Goal: Task Accomplishment & Management: Manage account settings

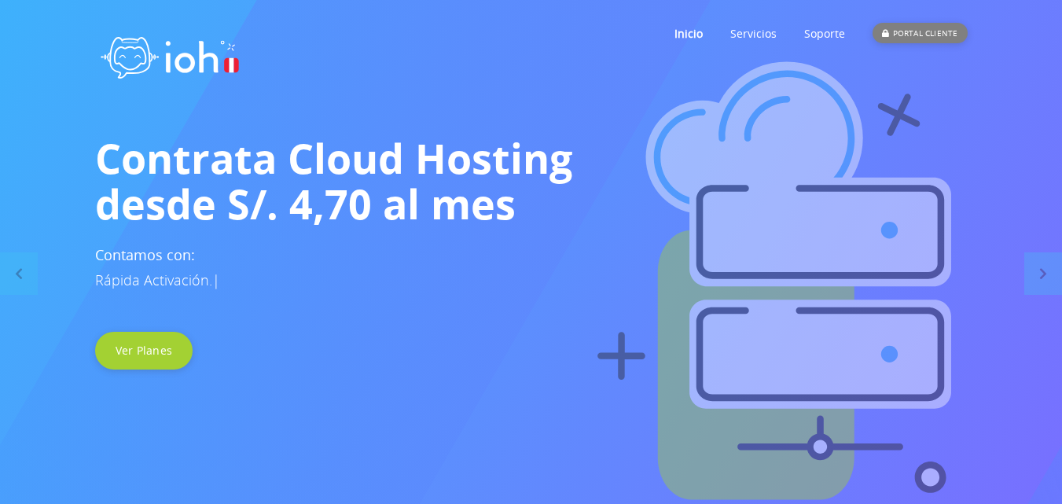
click at [891, 31] on icon at bounding box center [887, 33] width 10 height 8
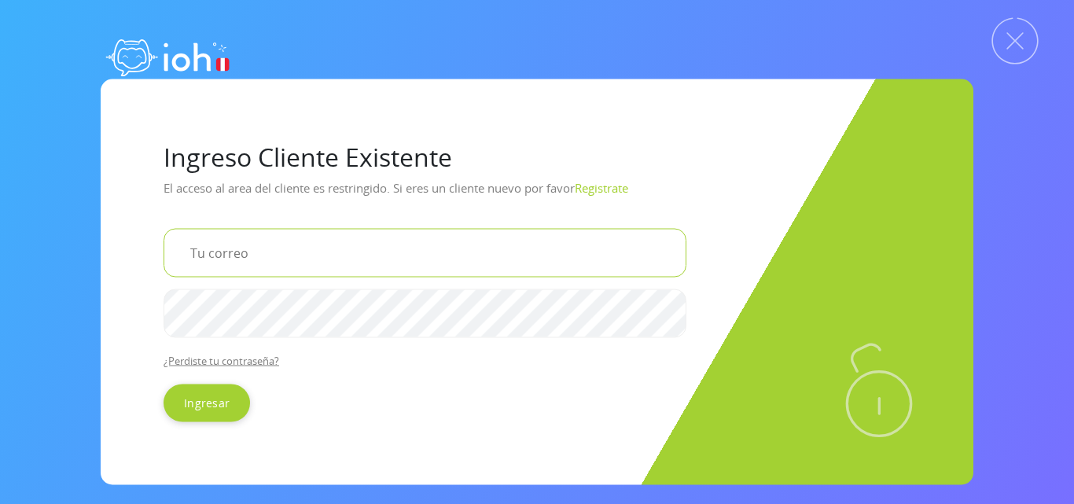
click at [303, 255] on input "email" at bounding box center [425, 252] width 523 height 49
type input "[EMAIL_ADDRESS][DOMAIN_NAME]"
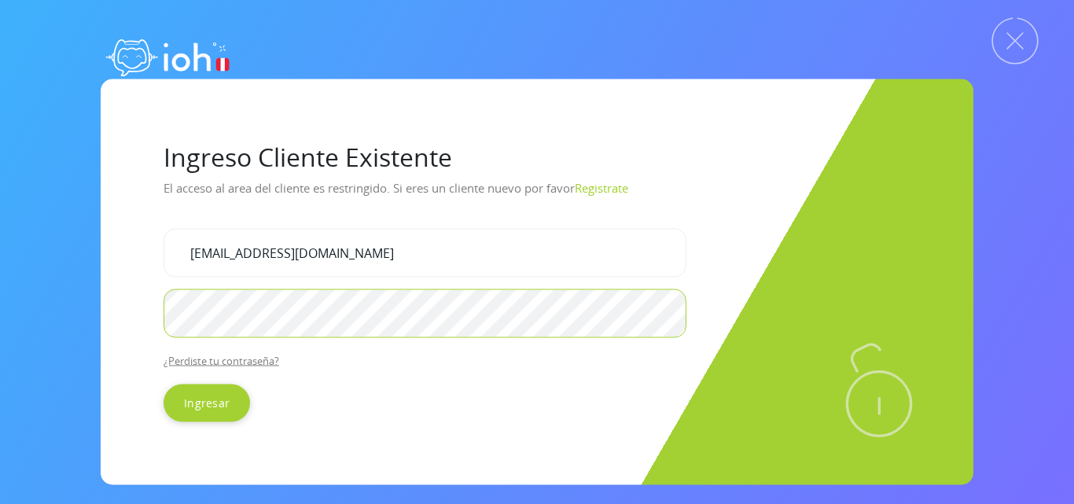
click at [164, 384] on input "Ingresar" at bounding box center [207, 403] width 86 height 38
